Goal: Task Accomplishment & Management: Use online tool/utility

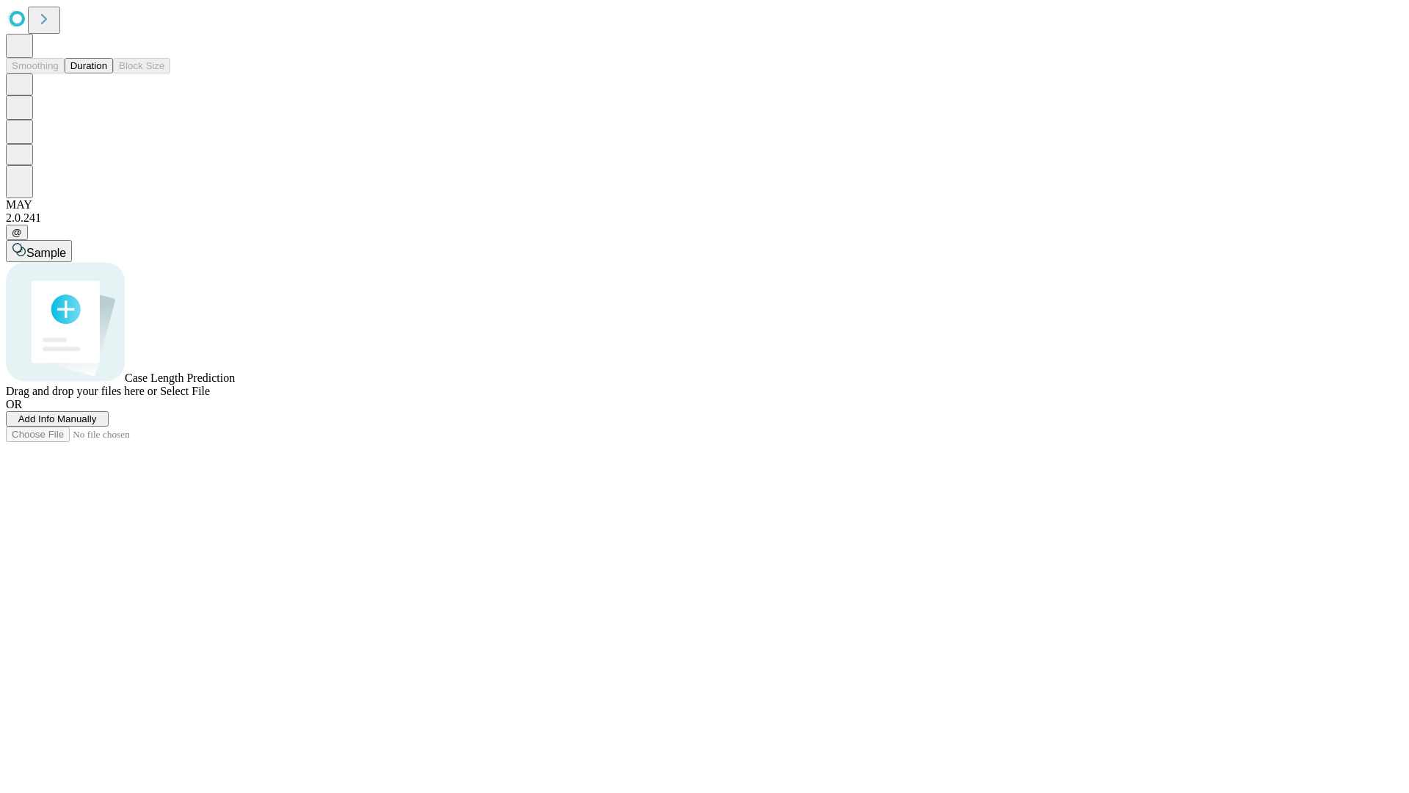
click at [107, 73] on button "Duration" at bounding box center [89, 65] width 48 height 15
click at [97, 424] on span "Add Info Manually" at bounding box center [57, 418] width 79 height 11
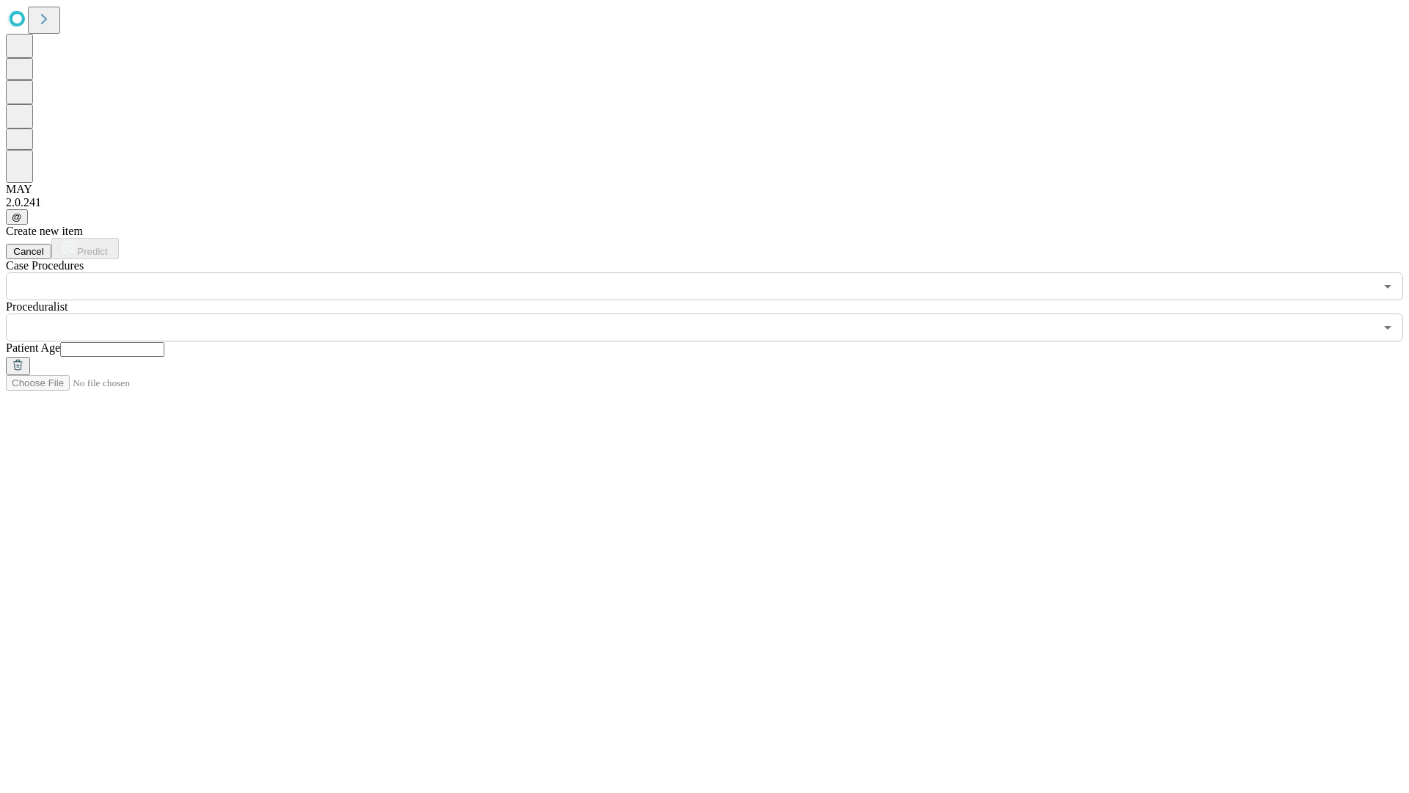
click at [164, 342] on input "text" at bounding box center [112, 349] width 104 height 15
type input "**"
click at [715, 313] on input "text" at bounding box center [690, 327] width 1369 height 28
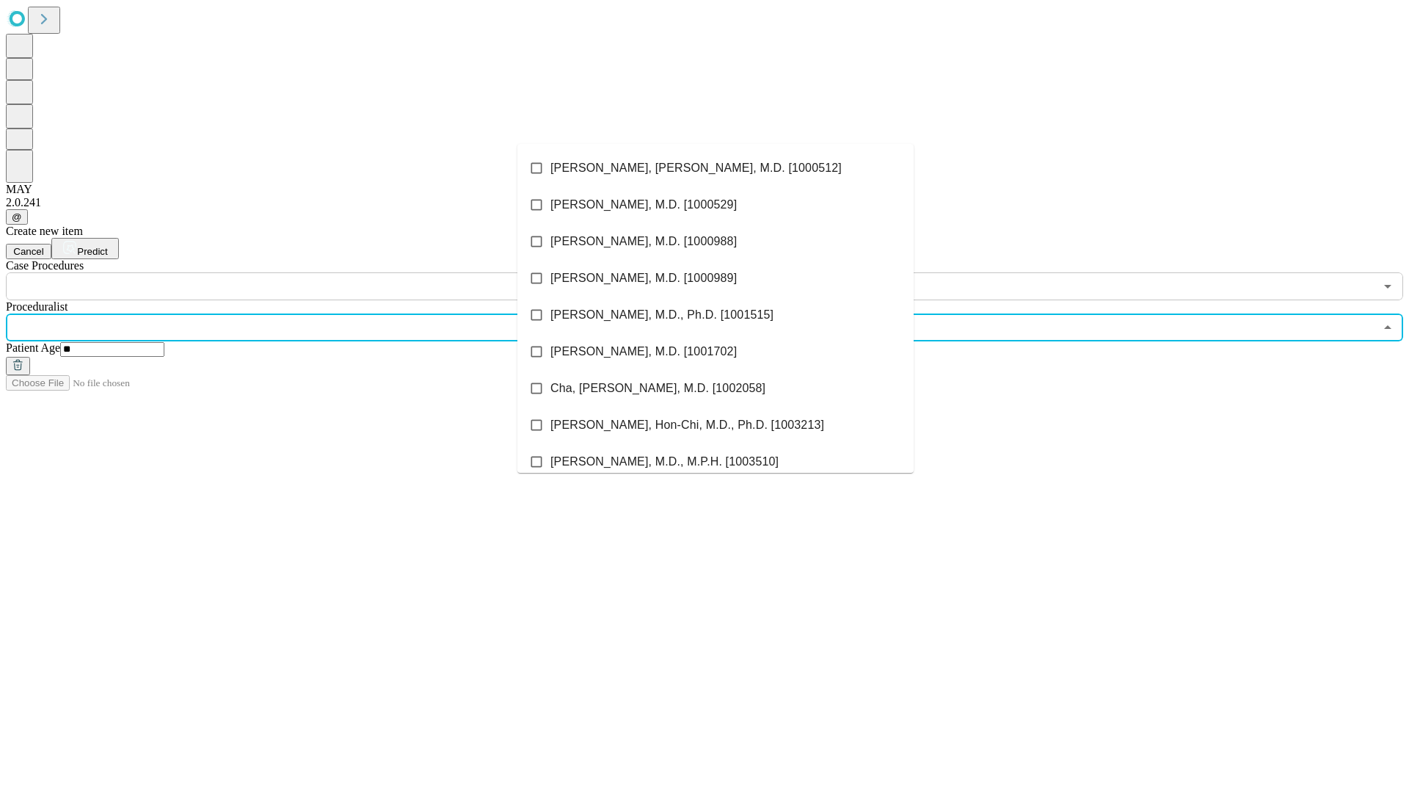
click at [716, 168] on li "[PERSON_NAME], [PERSON_NAME], M.D. [1000512]" at bounding box center [715, 168] width 396 height 37
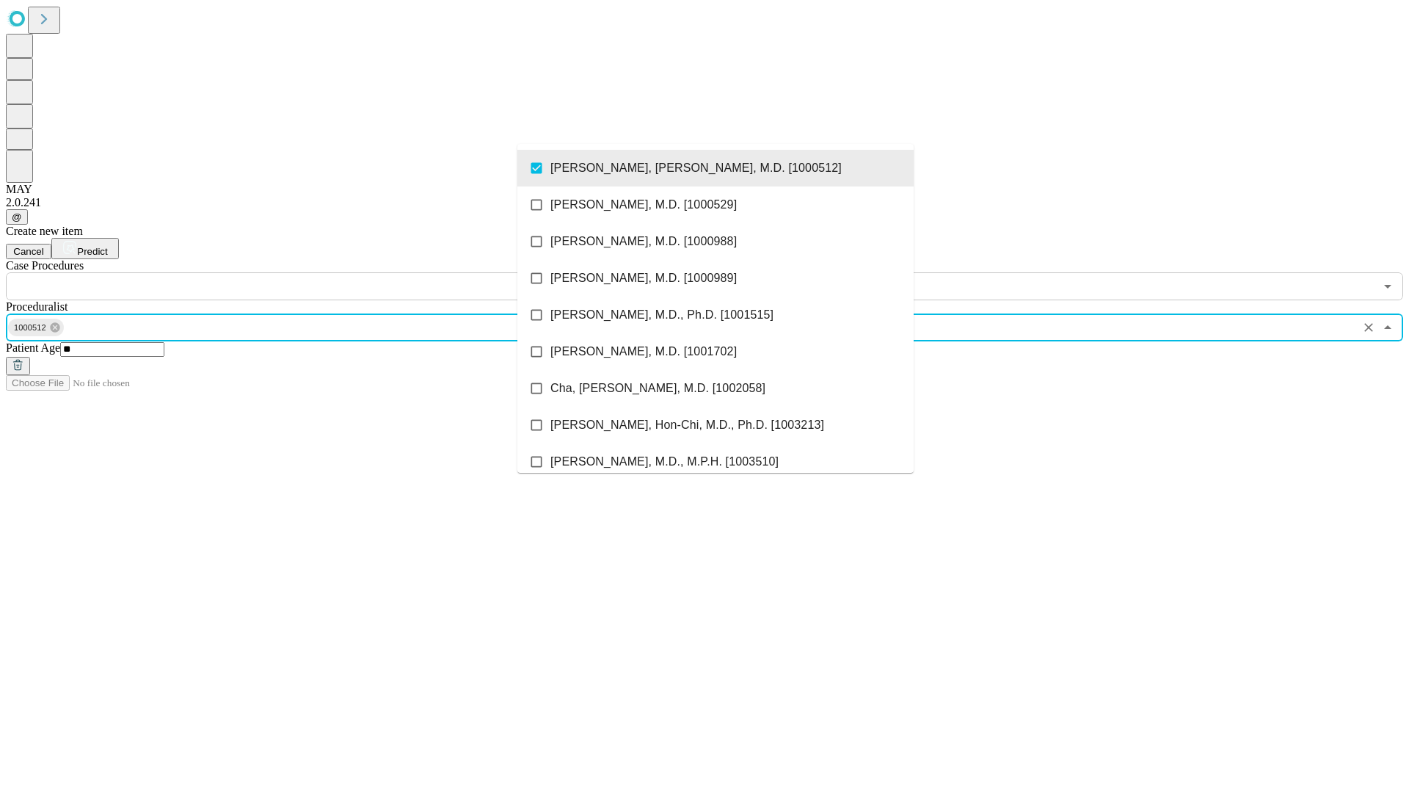
click at [308, 272] on input "text" at bounding box center [690, 286] width 1369 height 28
